Goal: Information Seeking & Learning: Learn about a topic

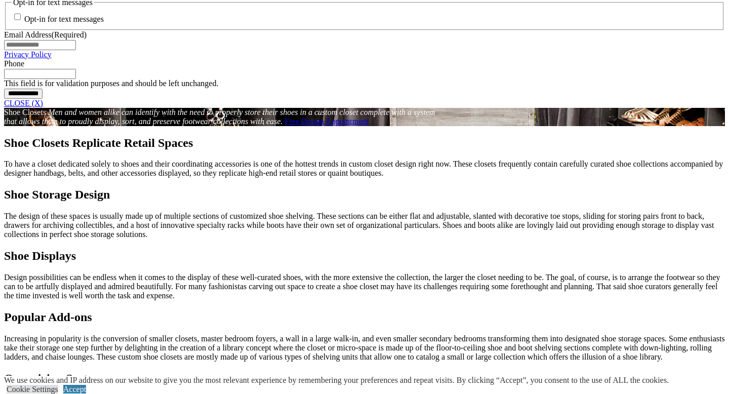
scroll to position [867, 0]
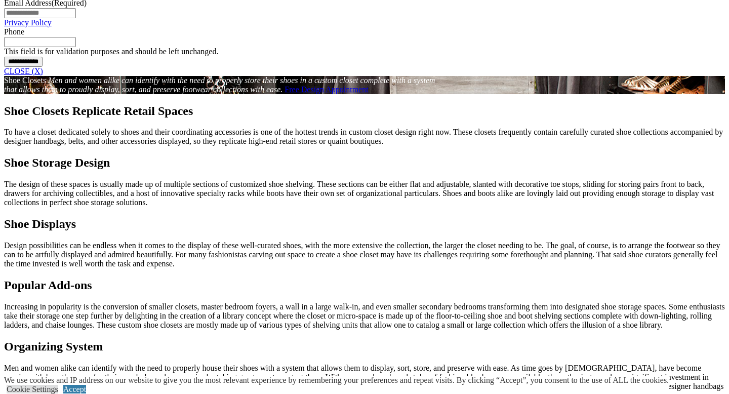
click at [43, 75] on link "CLOSE (X)" at bounding box center [23, 71] width 39 height 9
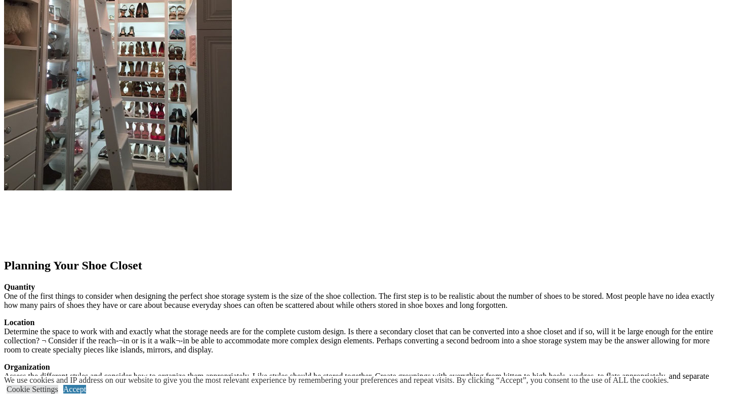
scroll to position [1136, 0]
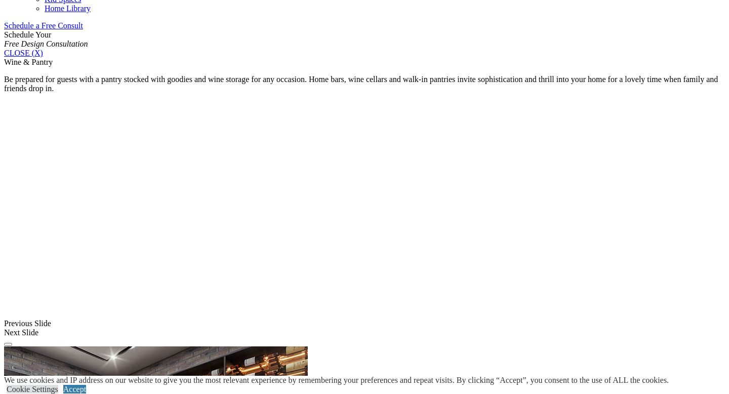
scroll to position [660, 0]
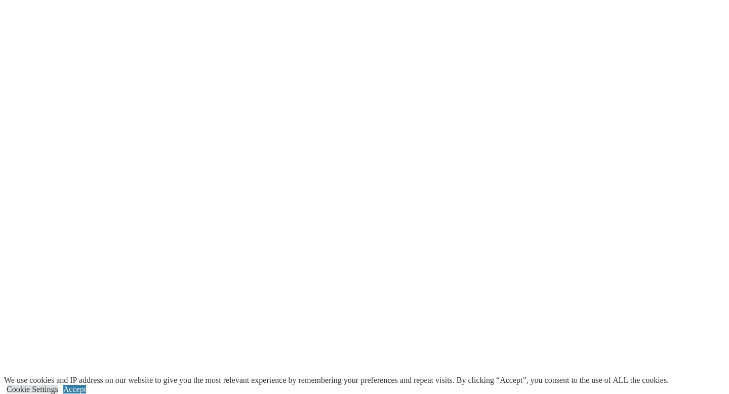
scroll to position [1235, 0]
